Goal: Check status: Check status

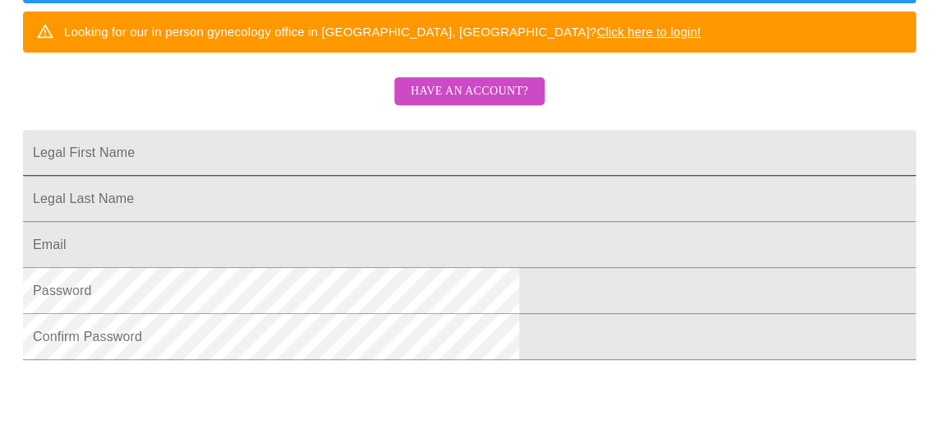
scroll to position [246, 0]
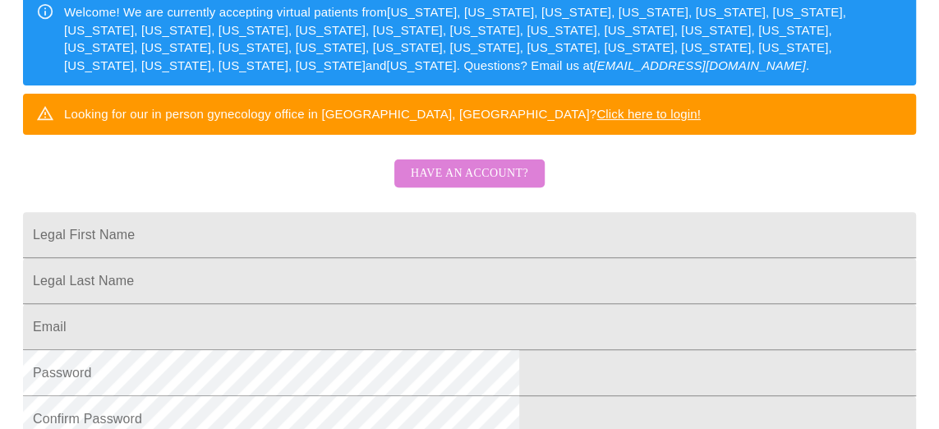
click at [476, 184] on span "Have an account?" at bounding box center [469, 173] width 117 height 21
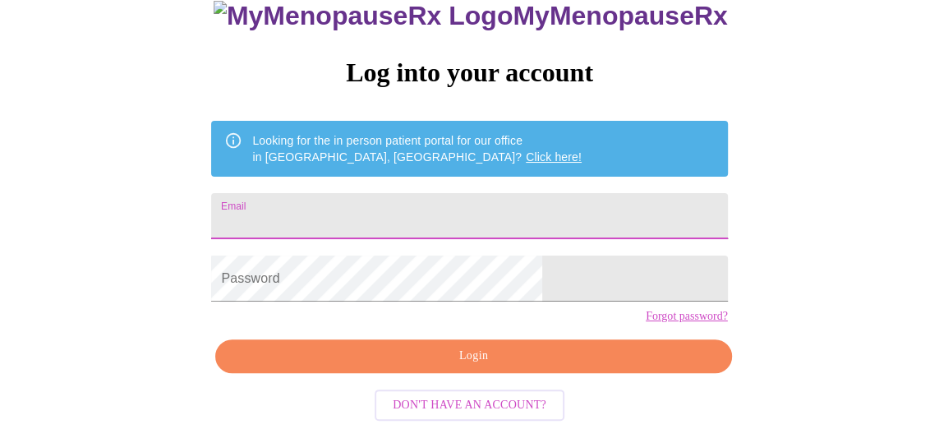
click at [451, 193] on input "Email" at bounding box center [469, 216] width 516 height 46
type input "[EMAIL_ADDRESS][DOMAIN_NAME]"
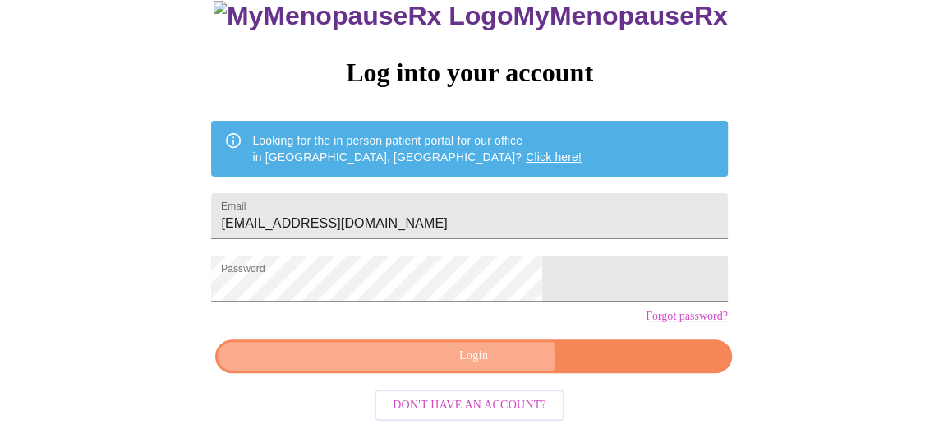
click at [477, 357] on span "Login" at bounding box center [473, 356] width 478 height 21
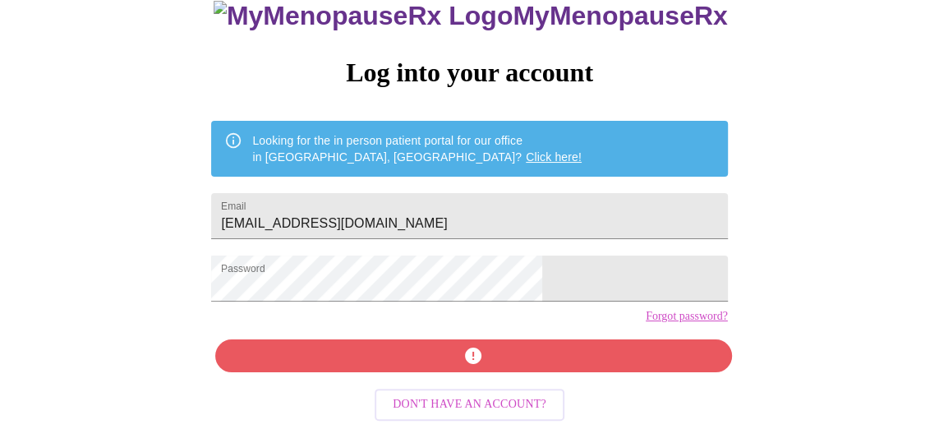
click at [116, 184] on div "MyMenopauseRx Log into your account Looking for the in person patient portal fo…" at bounding box center [470, 146] width 926 height 514
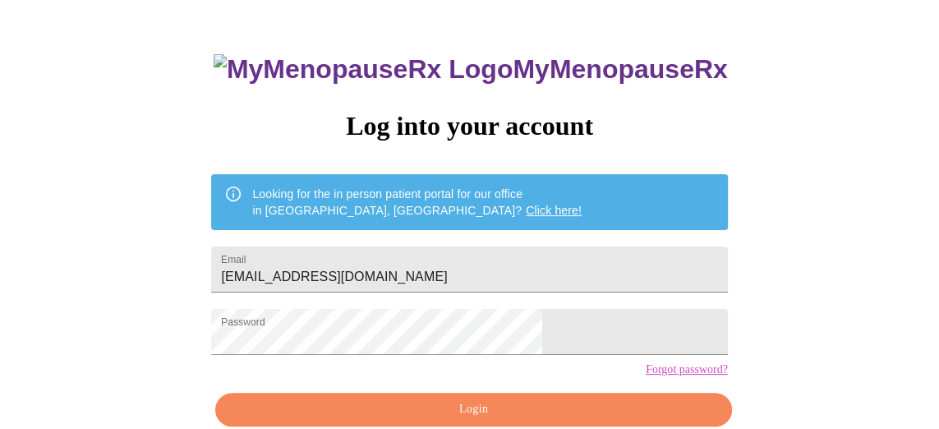
scroll to position [146, 0]
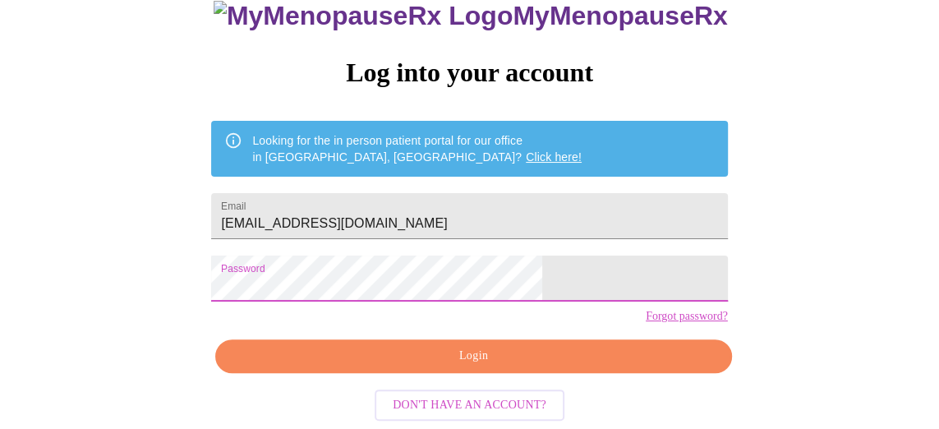
click at [273, 262] on div "MyMenopauseRx Log into your account Looking for the in person patient portal fo…" at bounding box center [470, 146] width 926 height 514
click at [469, 350] on span "Login" at bounding box center [473, 356] width 478 height 21
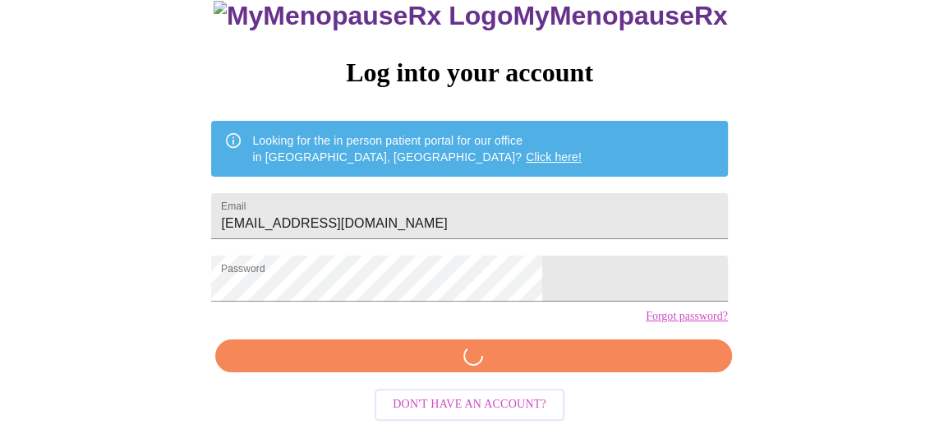
scroll to position [145, 0]
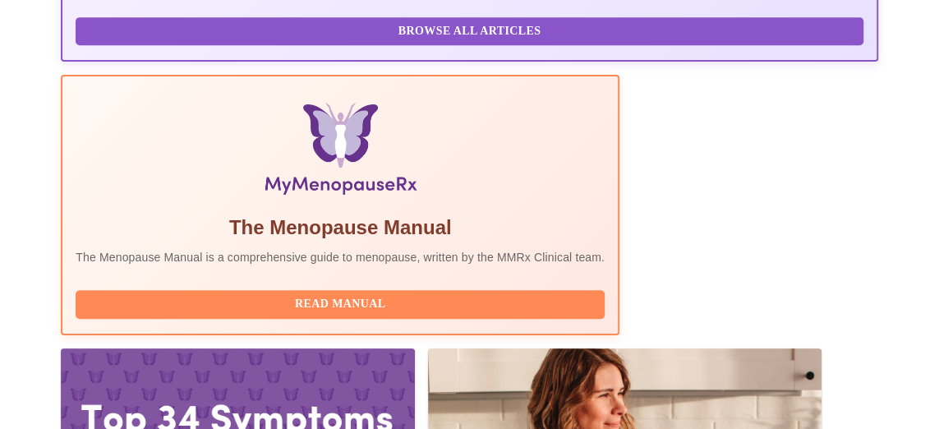
scroll to position [492, 0]
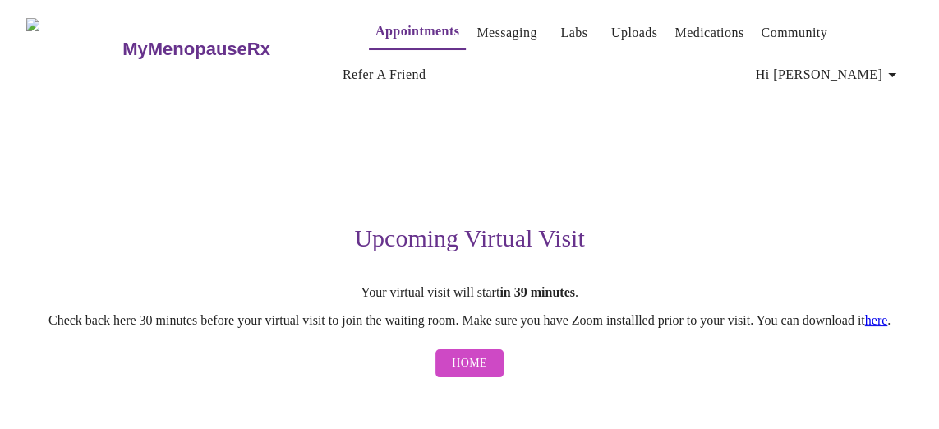
click at [462, 374] on span "Home" at bounding box center [469, 363] width 35 height 21
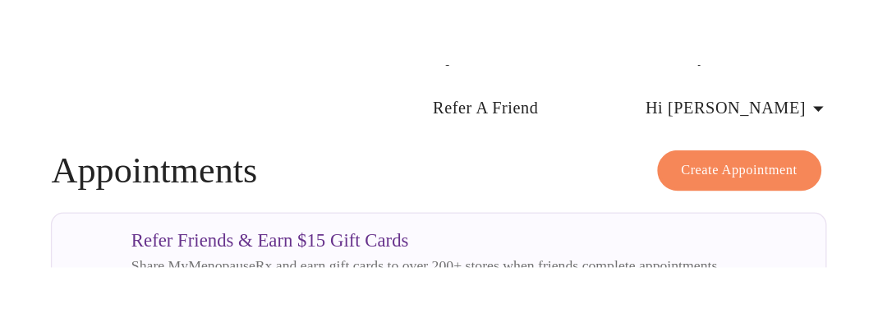
scroll to position [61, 0]
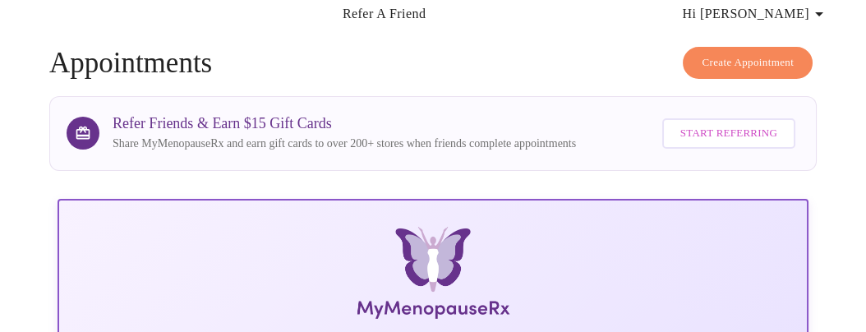
click at [823, 12] on icon "button" at bounding box center [819, 14] width 8 height 4
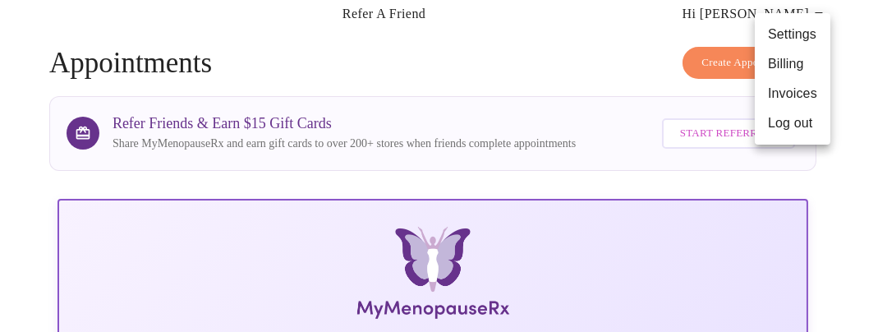
click at [471, 47] on div at bounding box center [439, 166] width 878 height 332
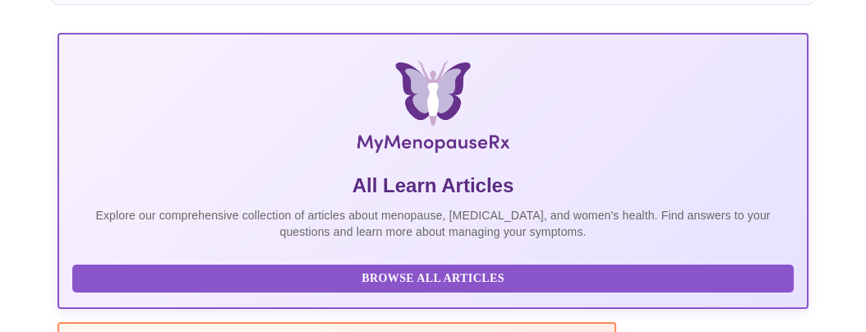
scroll to position [328, 0]
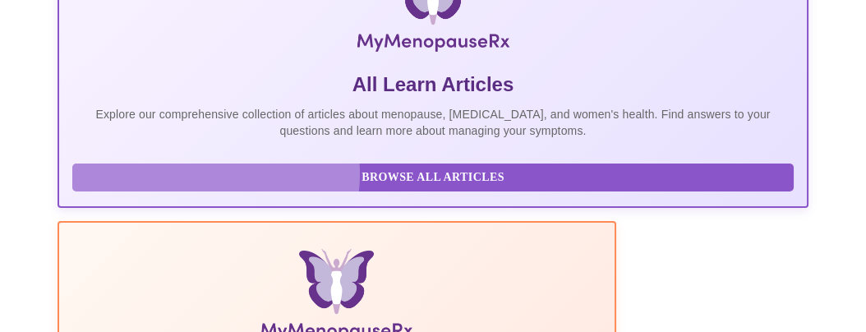
click at [209, 184] on span "Browse All Articles" at bounding box center [433, 178] width 688 height 21
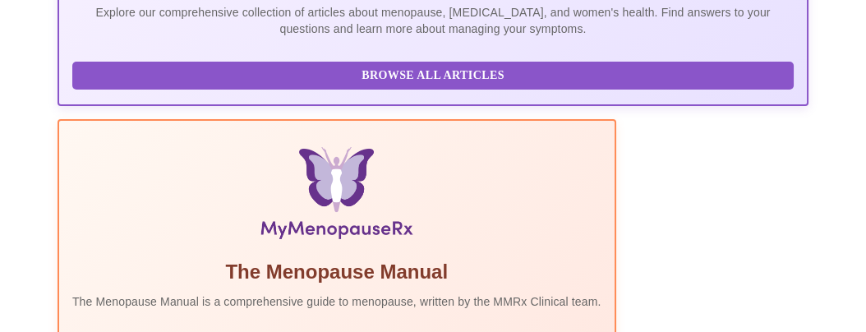
scroll to position [574, 0]
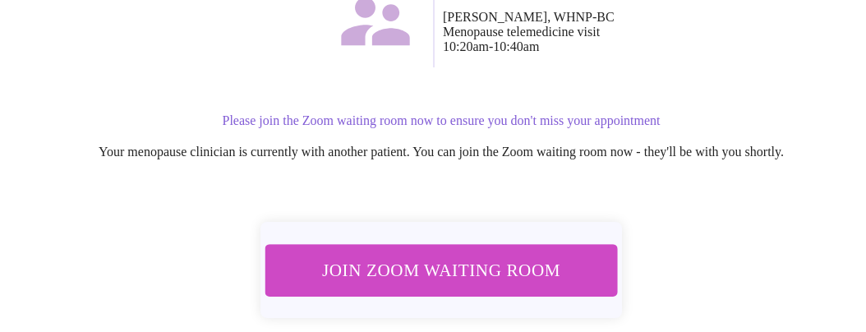
scroll to position [328, 0]
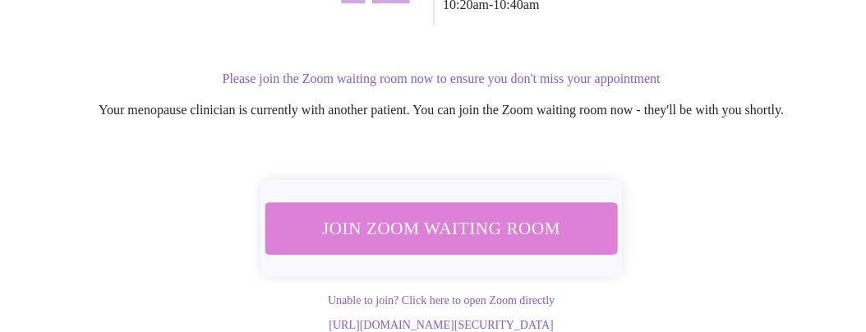
click at [437, 222] on span "Join Zoom Waiting Room" at bounding box center [441, 228] width 310 height 30
